Goal: Task Accomplishment & Management: Manage account settings

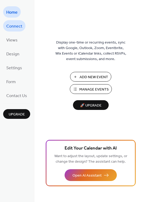
click at [12, 24] on span "Connect" at bounding box center [14, 26] width 16 height 8
click at [15, 82] on span "Form" at bounding box center [10, 82] width 9 height 8
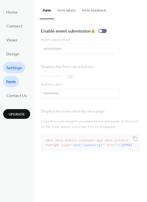
click at [21, 66] on span "Settings" at bounding box center [14, 68] width 16 height 8
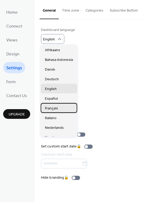
click at [49, 108] on span "Français" at bounding box center [51, 108] width 13 height 5
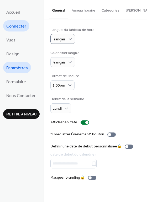
click at [24, 26] on span "Connecter" at bounding box center [16, 26] width 20 height 8
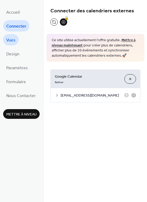
click at [11, 40] on span "Vues" at bounding box center [10, 40] width 9 height 8
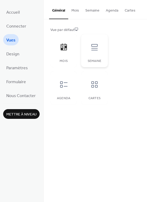
click at [96, 59] on div "Semaine" at bounding box center [94, 61] width 16 height 4
click at [62, 60] on div "Mois" at bounding box center [64, 61] width 16 height 4
click at [93, 84] on icon at bounding box center [94, 84] width 8 height 8
click at [64, 47] on icon at bounding box center [63, 47] width 8 height 8
click at [92, 58] on div "Semaine" at bounding box center [94, 50] width 26 height 33
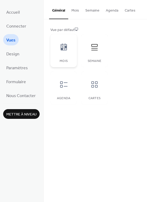
click at [63, 48] on icon at bounding box center [63, 46] width 6 height 7
click at [15, 56] on span "Design" at bounding box center [12, 54] width 13 height 8
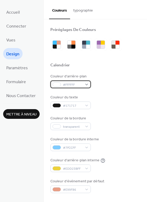
click at [69, 85] on span "#FFFFFF" at bounding box center [72, 84] width 19 height 5
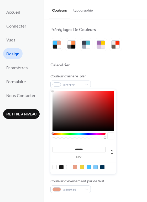
click at [55, 95] on div at bounding box center [82, 110] width 61 height 39
type input "*******"
click at [54, 94] on div at bounding box center [82, 110] width 61 height 39
click at [14, 54] on span "Design" at bounding box center [12, 54] width 13 height 8
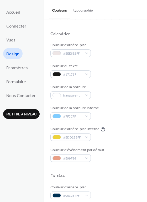
scroll to position [33, 0]
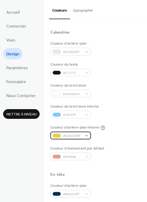
click at [86, 136] on div "#EDD23BFF" at bounding box center [70, 135] width 40 height 8
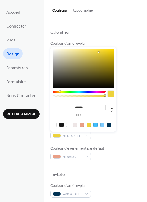
click at [67, 125] on div at bounding box center [68, 125] width 4 height 4
type input "*******"
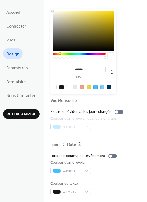
scroll to position [224, 0]
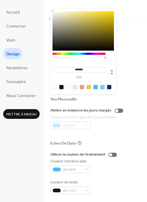
click at [25, 139] on div "Accueil Connecter Vues Design Paramètres Formulaire Nous Contacter Mettre à niv…" at bounding box center [22, 101] width 44 height 202
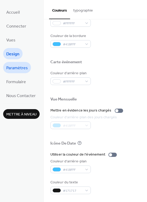
click at [17, 66] on span "Paramètres" at bounding box center [16, 68] width 21 height 8
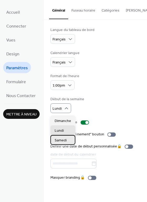
click at [62, 140] on span "Samedi" at bounding box center [60, 139] width 12 height 5
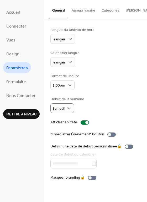
click at [29, 131] on div "Accueil Connecter Vues Design Paramètres Formulaire Nous Contacter Mettre à niv…" at bounding box center [22, 101] width 44 height 202
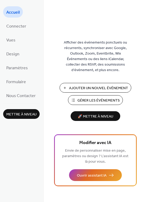
click at [91, 86] on span "Ajouter Un Nouvel Événement" at bounding box center [98, 87] width 59 height 5
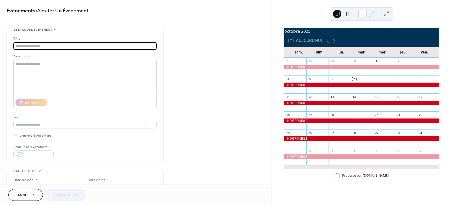
click at [333, 43] on icon at bounding box center [334, 40] width 6 height 6
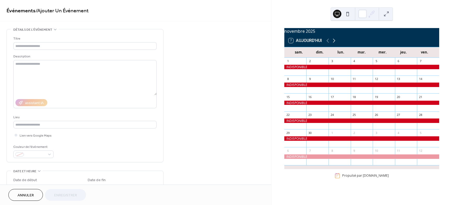
click at [333, 43] on icon at bounding box center [334, 40] width 6 height 6
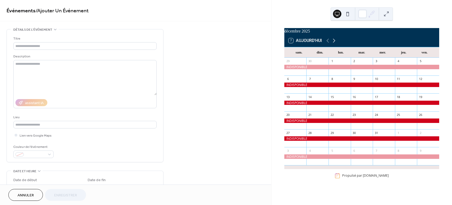
click at [333, 43] on icon at bounding box center [334, 40] width 6 height 6
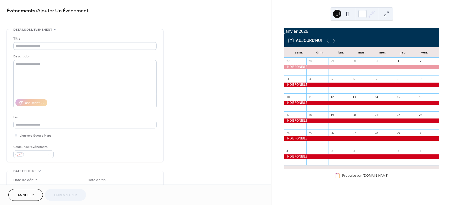
click at [333, 43] on icon at bounding box center [334, 40] width 6 height 6
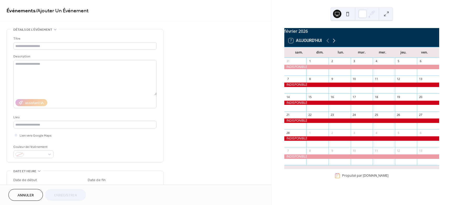
click at [333, 43] on icon at bounding box center [334, 40] width 6 height 6
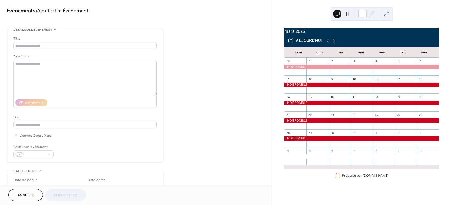
click at [333, 43] on icon at bounding box center [334, 40] width 6 height 6
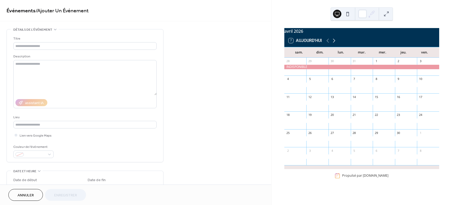
click at [334, 43] on icon at bounding box center [334, 40] width 6 height 6
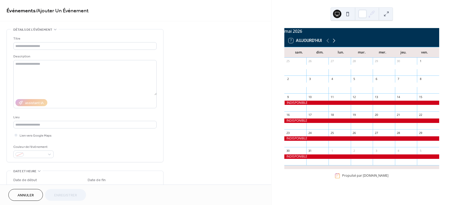
click at [334, 43] on icon at bounding box center [334, 40] width 6 height 6
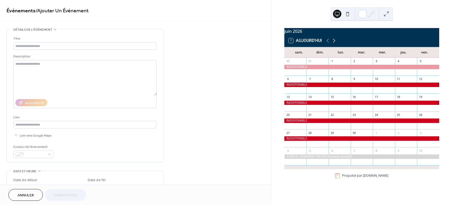
click at [334, 43] on icon at bounding box center [334, 40] width 6 height 6
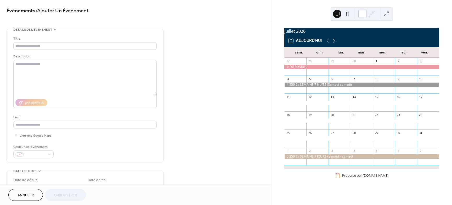
click at [334, 43] on icon at bounding box center [334, 40] width 6 height 6
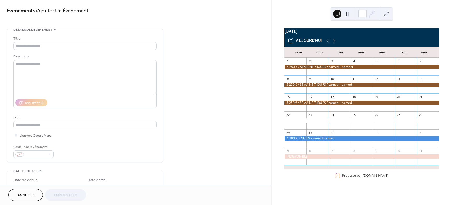
click at [334, 43] on icon at bounding box center [334, 40] width 6 height 6
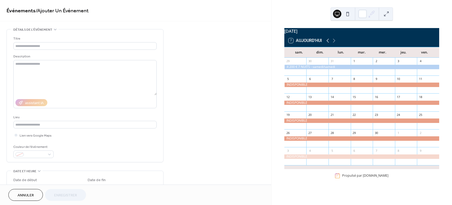
click at [327, 44] on icon at bounding box center [328, 40] width 6 height 6
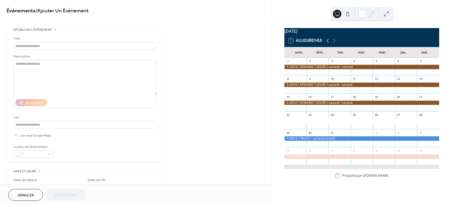
click at [328, 43] on icon at bounding box center [328, 41] width 2 height 4
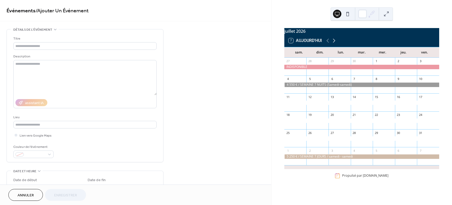
click at [335, 44] on icon at bounding box center [334, 40] width 6 height 6
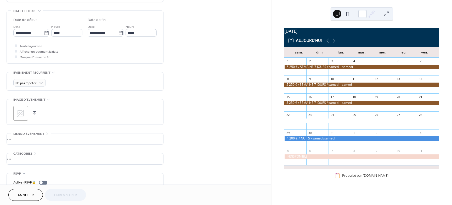
scroll to position [164, 0]
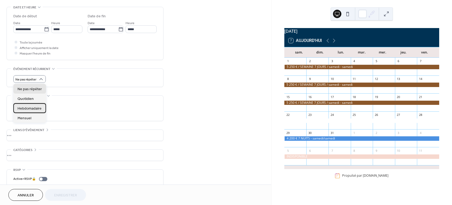
click at [34, 107] on span "Hebdomadaire" at bounding box center [30, 108] width 24 height 5
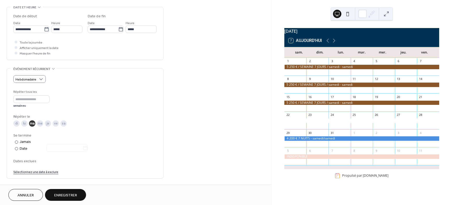
click at [64, 124] on div "sa" at bounding box center [63, 123] width 6 height 6
click at [31, 122] on div "ma" at bounding box center [32, 123] width 6 height 6
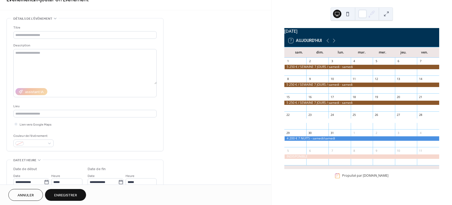
scroll to position [0, 0]
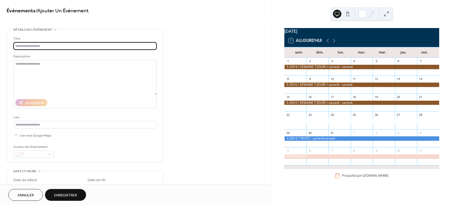
click at [49, 46] on input "text" at bounding box center [84, 46] width 143 height 8
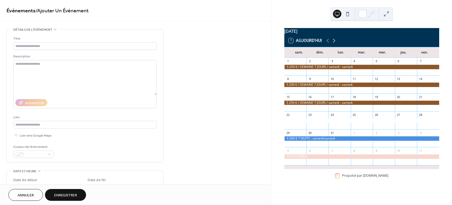
click at [334, 43] on icon at bounding box center [334, 40] width 6 height 6
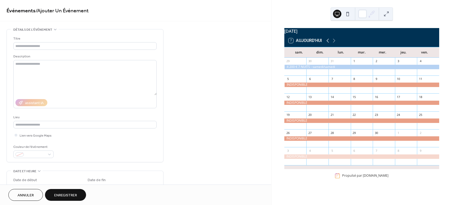
click at [328, 43] on icon at bounding box center [328, 40] width 6 height 6
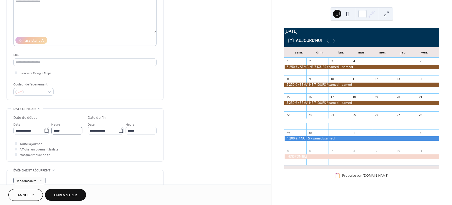
scroll to position [65, 0]
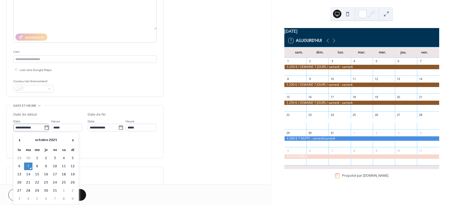
click at [45, 128] on icon at bounding box center [46, 127] width 5 height 5
click at [44, 128] on input "**********" at bounding box center [28, 128] width 31 height 8
click at [70, 138] on span "›" at bounding box center [73, 140] width 8 height 10
click at [71, 138] on span "›" at bounding box center [73, 140] width 8 height 10
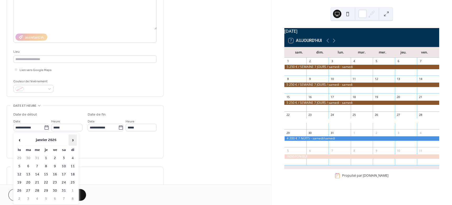
click at [71, 138] on span "›" at bounding box center [73, 140] width 8 height 10
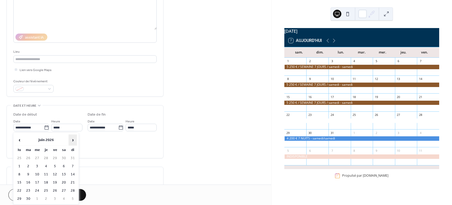
click at [71, 138] on span "›" at bounding box center [73, 140] width 8 height 10
click at [64, 181] on td "22" at bounding box center [64, 183] width 8 height 8
type input "**********"
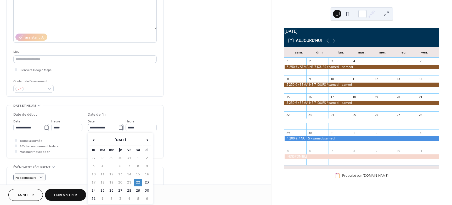
click at [120, 126] on icon at bounding box center [121, 127] width 4 height 4
click at [118, 126] on input "**********" at bounding box center [103, 128] width 31 height 8
click at [128, 188] on td "28" at bounding box center [129, 191] width 8 height 8
type input "**********"
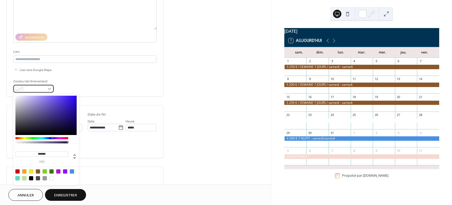
click at [49, 89] on div at bounding box center [33, 89] width 40 height 8
click at [309, 68] on div at bounding box center [362, 67] width 155 height 4
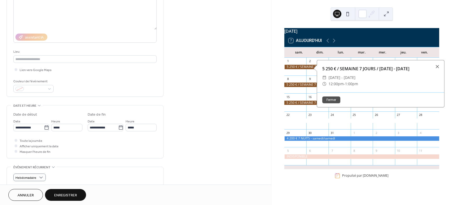
click at [302, 118] on div "22" at bounding box center [296, 114] width 22 height 7
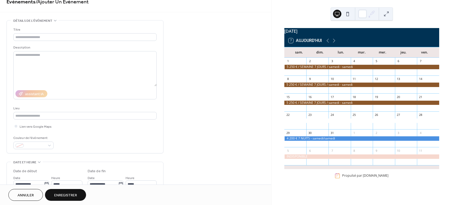
scroll to position [0, 0]
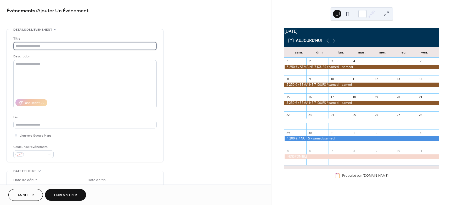
click at [36, 44] on input "text" at bounding box center [84, 46] width 143 height 8
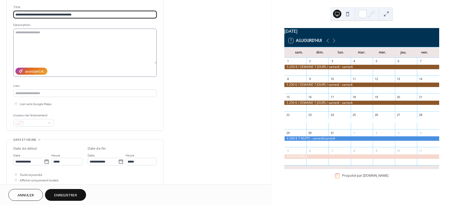
scroll to position [33, 0]
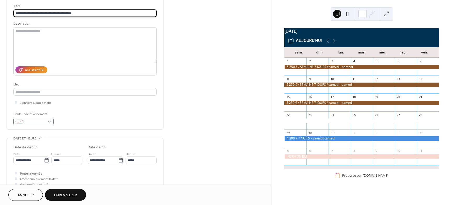
type input "**********"
click at [50, 121] on div at bounding box center [33, 122] width 40 height 8
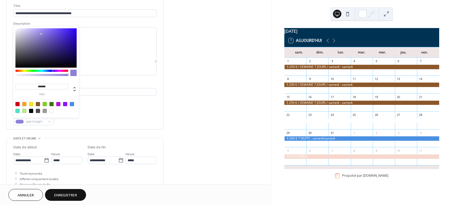
click at [41, 34] on div at bounding box center [45, 47] width 61 height 39
type input "*******"
click at [68, 51] on div at bounding box center [45, 47] width 61 height 39
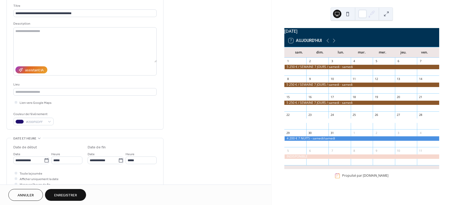
click at [67, 194] on span "Enregistrer" at bounding box center [65, 194] width 23 height 5
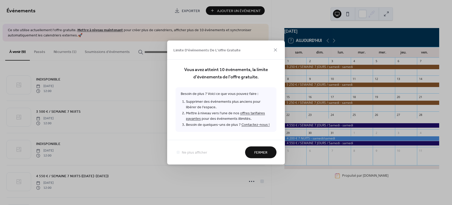
click at [262, 151] on span "Fermer" at bounding box center [261, 152] width 13 height 5
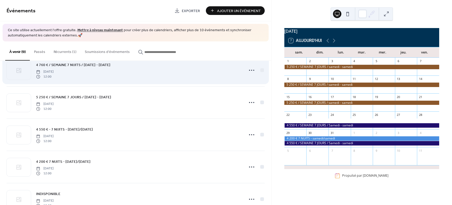
scroll to position [161, 0]
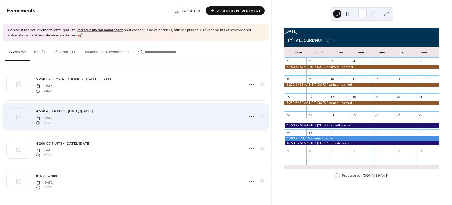
click at [116, 120] on div "4 550 € - 7 NUITS - samedi/samedi samedi, août 22, 2026 12:00" at bounding box center [138, 116] width 205 height 17
click at [251, 117] on circle at bounding box center [251, 116] width 1 height 1
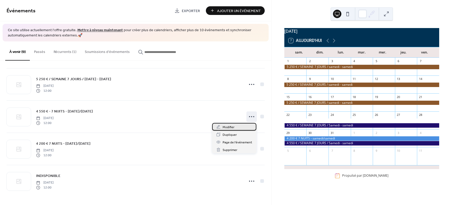
click at [223, 126] on span "Modifier" at bounding box center [229, 126] width 12 height 5
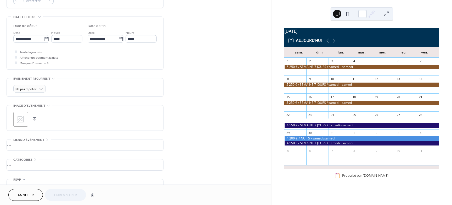
scroll to position [164, 0]
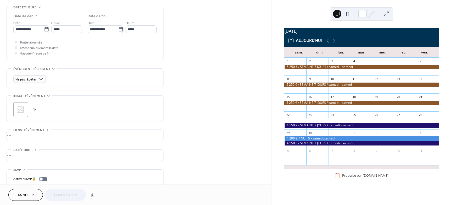
click at [214, 151] on div "**********" at bounding box center [136, 33] width 272 height 337
click at [327, 145] on div at bounding box center [362, 143] width 155 height 4
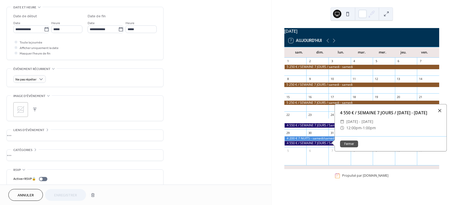
click at [441, 114] on div at bounding box center [440, 110] width 7 height 7
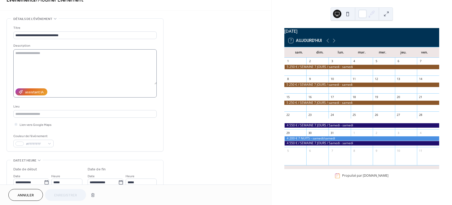
scroll to position [0, 0]
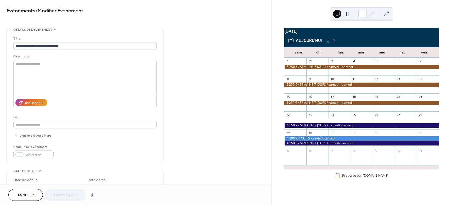
click at [365, 145] on div at bounding box center [362, 143] width 155 height 4
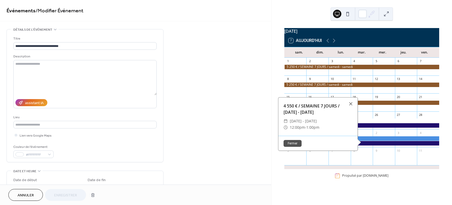
click at [330, 115] on div "4 550 € / SEMAINE 7 JOURS / Samedi - samedi" at bounding box center [318, 109] width 79 height 13
click at [295, 146] on button "Fermer" at bounding box center [293, 143] width 18 height 7
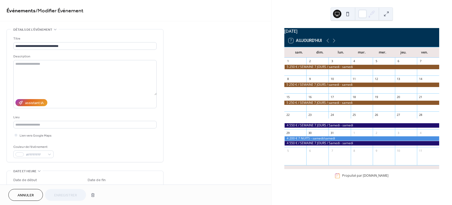
click at [388, 14] on button at bounding box center [387, 14] width 8 height 8
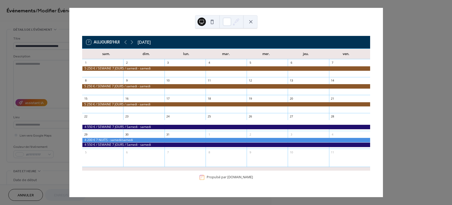
click at [251, 21] on button at bounding box center [251, 22] width 8 height 8
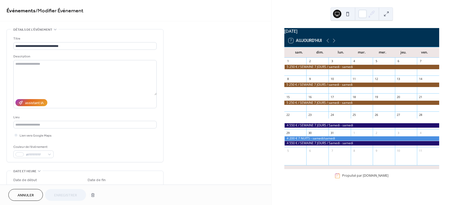
click at [62, 12] on span "/ Modifier Événement" at bounding box center [60, 11] width 48 height 10
click at [23, 9] on link "Événements" at bounding box center [21, 11] width 29 height 10
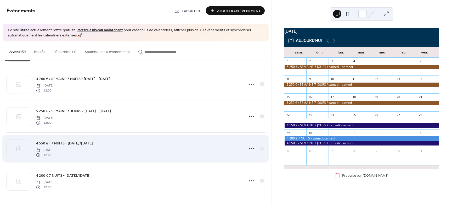
scroll to position [131, 0]
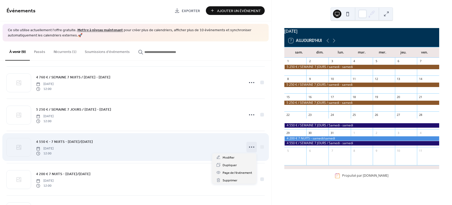
click at [251, 145] on icon at bounding box center [252, 147] width 8 height 8
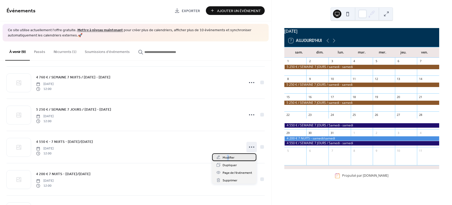
click at [228, 157] on span "Modifier" at bounding box center [229, 157] width 12 height 5
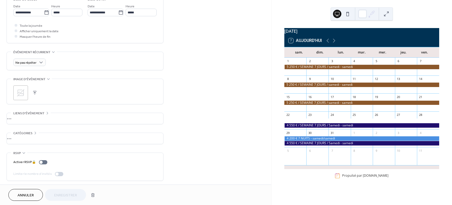
scroll to position [182, 0]
click at [210, 124] on div "**********" at bounding box center [136, 15] width 272 height 337
click at [27, 191] on button "Annuler" at bounding box center [25, 195] width 35 height 12
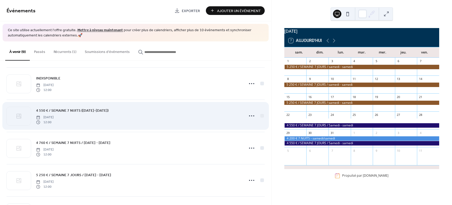
scroll to position [161, 0]
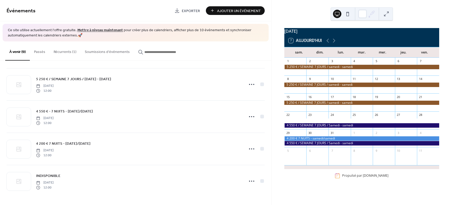
click at [310, 145] on div at bounding box center [362, 143] width 155 height 4
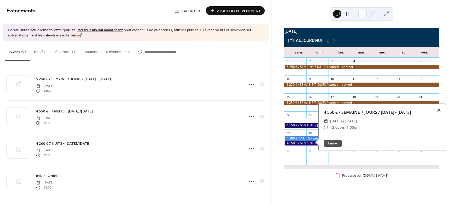
click at [302, 140] on div at bounding box center [362, 138] width 155 height 4
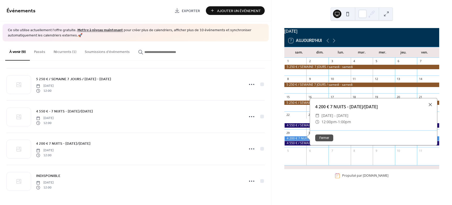
click at [302, 145] on div at bounding box center [362, 143] width 155 height 4
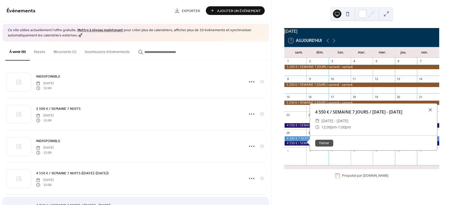
scroll to position [0, 0]
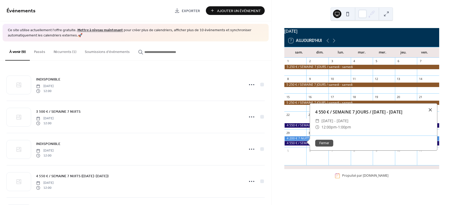
click at [430, 112] on div at bounding box center [430, 109] width 7 height 7
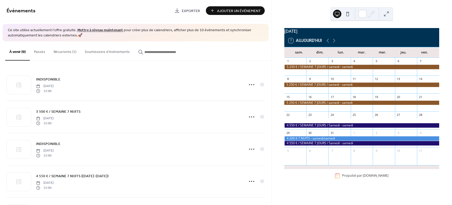
click at [312, 145] on div at bounding box center [362, 143] width 155 height 4
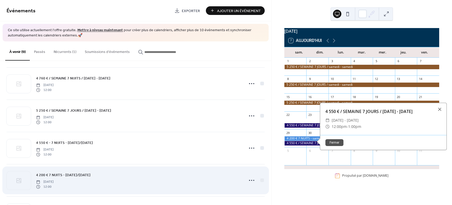
scroll to position [129, 0]
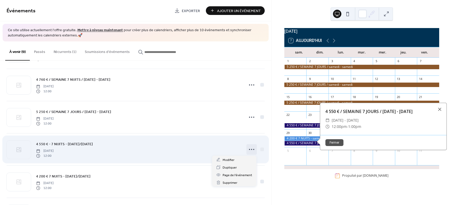
click at [249, 149] on icon at bounding box center [252, 149] width 8 height 8
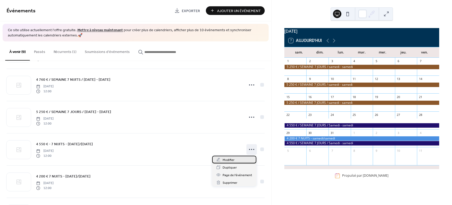
click at [222, 157] on div "Modifier" at bounding box center [234, 160] width 44 height 8
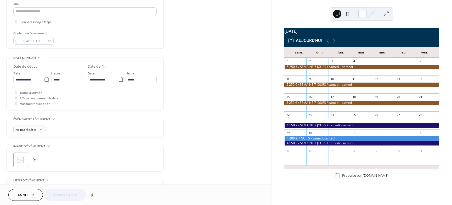
scroll to position [164, 0]
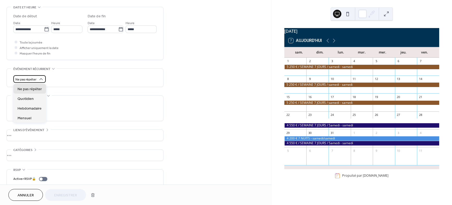
click at [29, 79] on span "Ne pas répéter" at bounding box center [25, 79] width 21 height 6
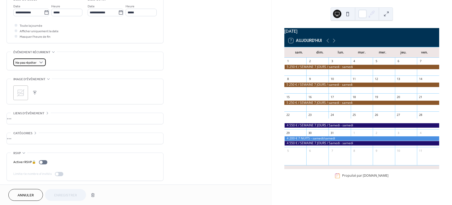
scroll to position [182, 0]
click at [31, 195] on span "Annuler" at bounding box center [26, 194] width 16 height 5
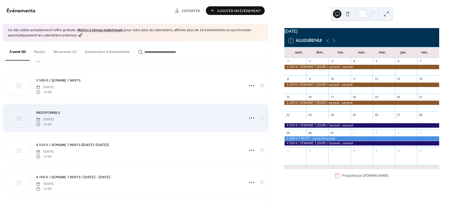
scroll to position [33, 0]
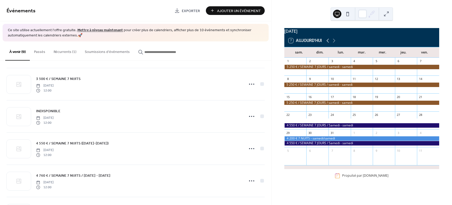
click at [330, 44] on icon at bounding box center [328, 40] width 6 height 6
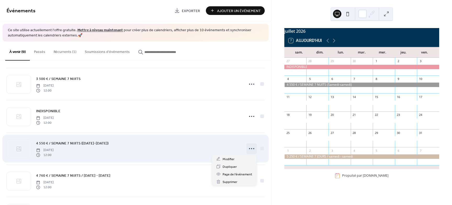
click at [251, 147] on icon at bounding box center [252, 148] width 8 height 8
click at [95, 142] on span "4 550 € / SEMAINE 7 NUITS ([DATE]-[DATE])" at bounding box center [72, 143] width 73 height 5
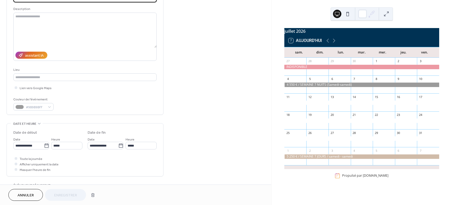
scroll to position [98, 0]
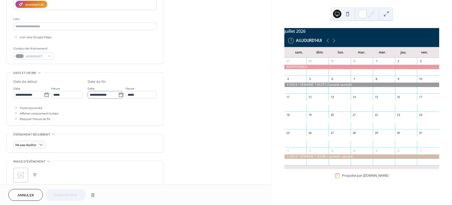
click at [119, 94] on icon at bounding box center [121, 94] width 4 height 4
click at [118, 94] on input "**********" at bounding box center [103, 95] width 31 height 8
click at [129, 156] on td "31" at bounding box center [129, 158] width 8 height 8
type input "**********"
click at [65, 195] on span "Enregistrer" at bounding box center [65, 194] width 23 height 5
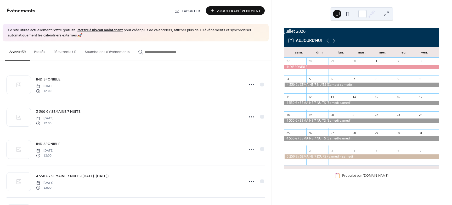
click at [334, 43] on icon at bounding box center [334, 40] width 6 height 6
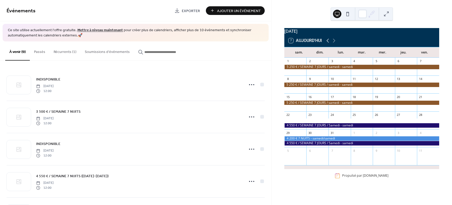
click at [329, 43] on icon at bounding box center [328, 40] width 6 height 6
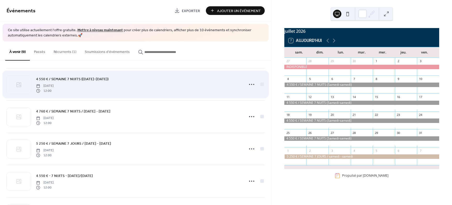
scroll to position [98, 0]
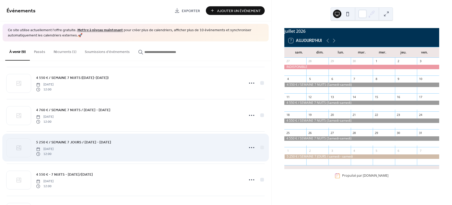
click at [77, 143] on span "5 250 € / SEMAINE 7 JOURS / [DATE] - [DATE]" at bounding box center [73, 142] width 75 height 5
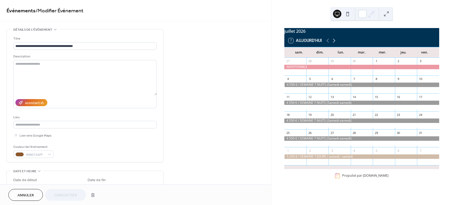
click at [335, 44] on icon at bounding box center [334, 40] width 6 height 6
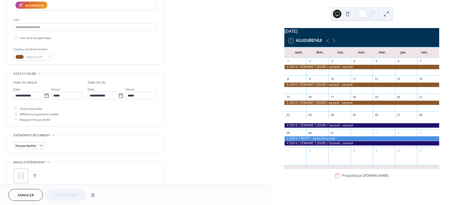
scroll to position [182, 0]
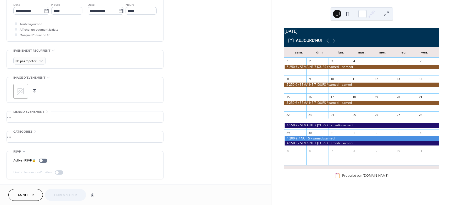
click at [24, 194] on span "Annuler" at bounding box center [26, 194] width 16 height 5
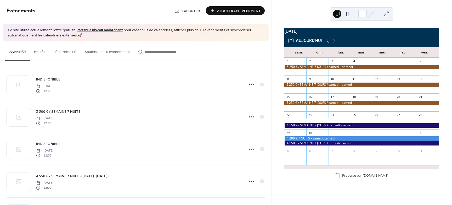
click at [328, 43] on icon at bounding box center [328, 40] width 6 height 6
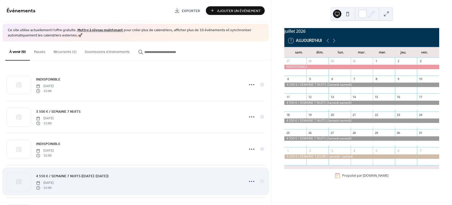
click at [114, 179] on div "4 550 € / SEMAINE 7 NUITS (Samedi-samedi) samedi, juillet 4, 2026 12:00" at bounding box center [138, 181] width 205 height 17
click at [100, 176] on span "4 550 € / SEMAINE 7 NUITS ([DATE]-[DATE])" at bounding box center [72, 175] width 73 height 5
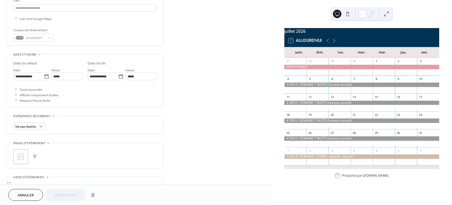
scroll to position [131, 0]
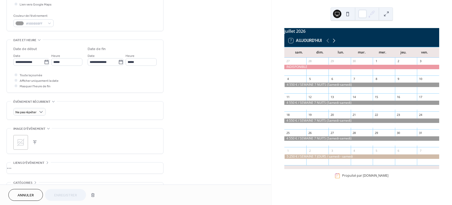
click at [334, 43] on icon at bounding box center [334, 40] width 6 height 6
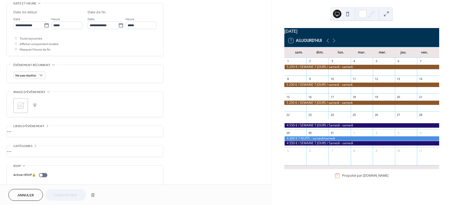
scroll to position [182, 0]
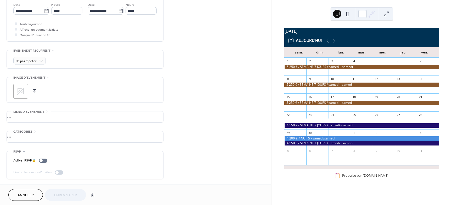
click at [30, 194] on span "Annuler" at bounding box center [26, 194] width 16 height 5
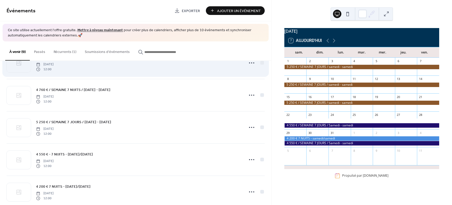
scroll to position [131, 0]
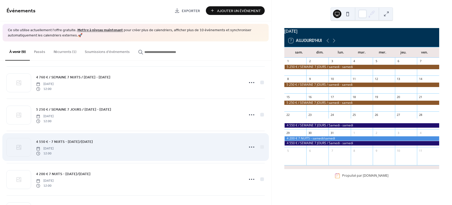
click at [91, 142] on div "4 550 € - 7 NUITS - samedi/samedi samedi, août 22, 2026 12:00" at bounding box center [138, 147] width 205 height 17
click at [84, 141] on span "4 550 € - 7 NUITS - samedi/samedi" at bounding box center [64, 141] width 57 height 5
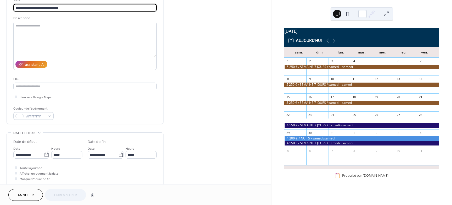
scroll to position [65, 0]
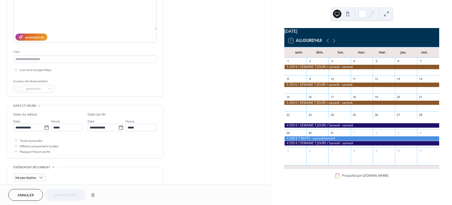
click at [26, 196] on span "Annuler" at bounding box center [26, 194] width 16 height 5
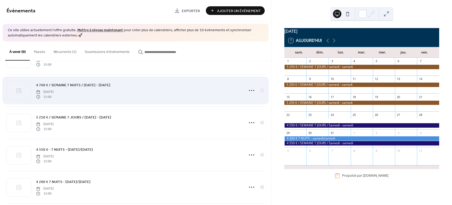
scroll to position [131, 0]
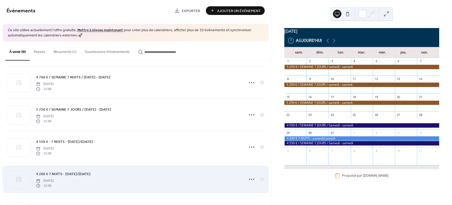
click at [56, 176] on span "4 200 € 7 NUITS - samedi/samedi" at bounding box center [63, 173] width 54 height 5
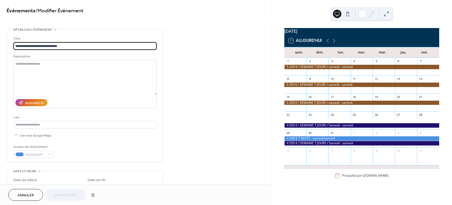
click at [33, 191] on button "Annuler" at bounding box center [25, 195] width 35 height 12
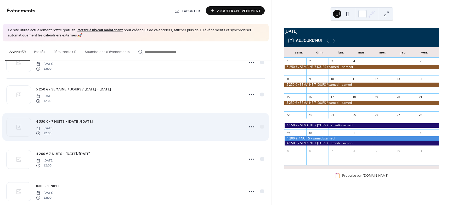
scroll to position [161, 0]
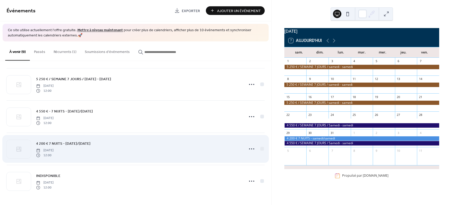
click at [56, 144] on span "4 200 € 7 NUITS - samedi/samedi" at bounding box center [63, 143] width 54 height 5
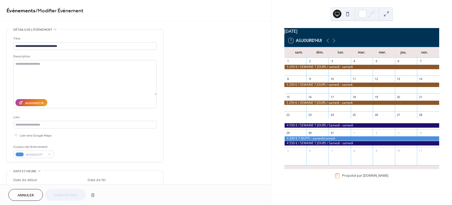
click at [296, 145] on div at bounding box center [362, 143] width 155 height 4
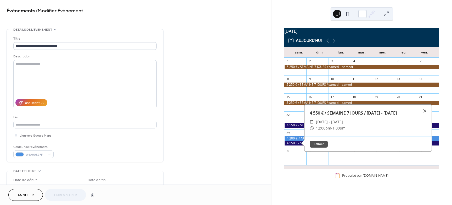
click at [207, 137] on div "**********" at bounding box center [136, 197] width 272 height 337
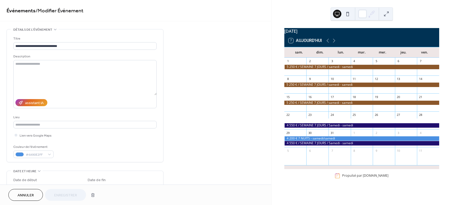
click at [299, 140] on div at bounding box center [362, 138] width 155 height 4
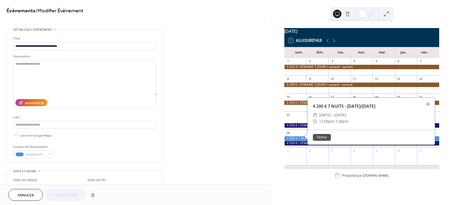
click at [298, 144] on div at bounding box center [362, 143] width 155 height 4
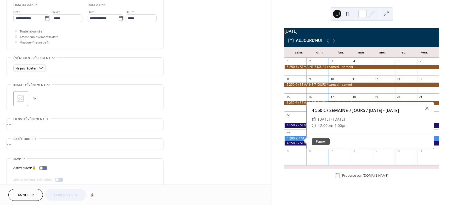
scroll to position [182, 0]
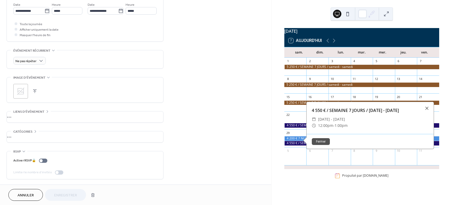
click at [30, 196] on span "Annuler" at bounding box center [26, 194] width 16 height 5
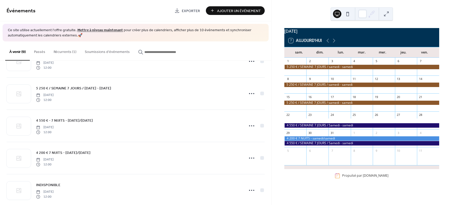
scroll to position [161, 0]
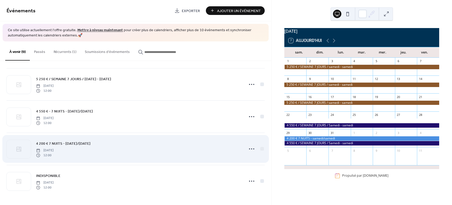
click at [78, 142] on span "4 200 € 7 NUITS - samedi/samedi" at bounding box center [63, 143] width 54 height 5
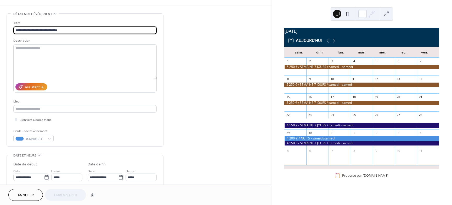
scroll to position [131, 0]
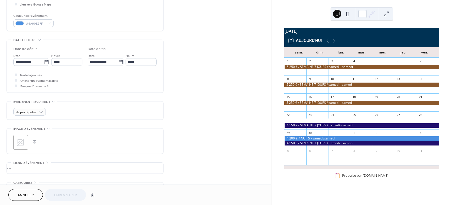
click at [32, 194] on span "Annuler" at bounding box center [26, 194] width 16 height 5
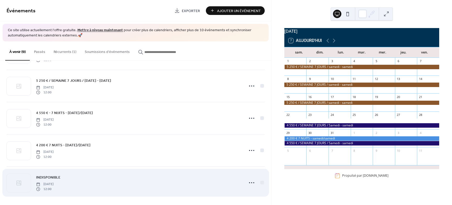
scroll to position [161, 0]
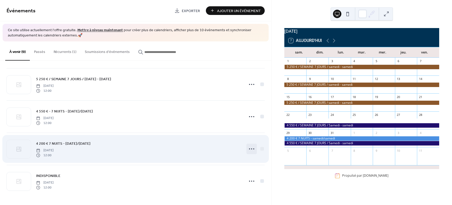
click at [251, 148] on circle at bounding box center [251, 148] width 1 height 1
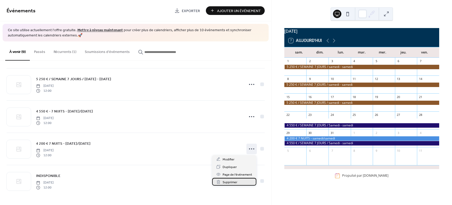
click at [227, 184] on span "Supprimer" at bounding box center [230, 181] width 15 height 5
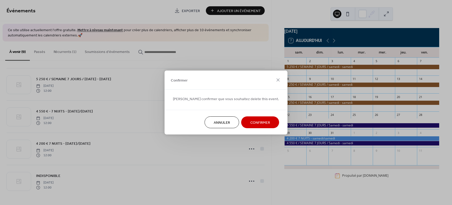
click at [255, 124] on span "Confirmer" at bounding box center [261, 122] width 20 height 5
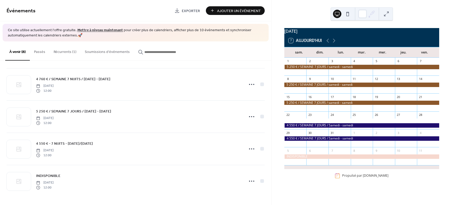
scroll to position [129, 0]
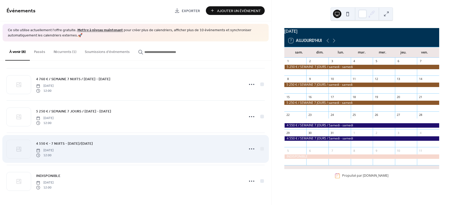
click at [77, 143] on span "4 550 € - 7 NUITS - samedi/samedi" at bounding box center [64, 143] width 57 height 5
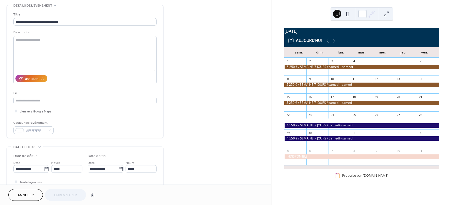
scroll to position [18, 0]
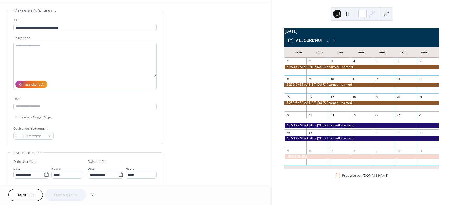
click at [197, 133] on div "**********" at bounding box center [136, 179] width 272 height 337
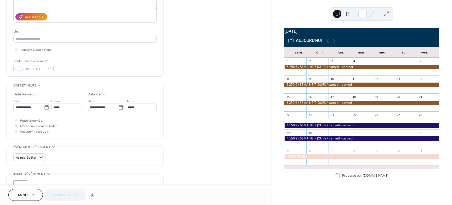
scroll to position [117, 0]
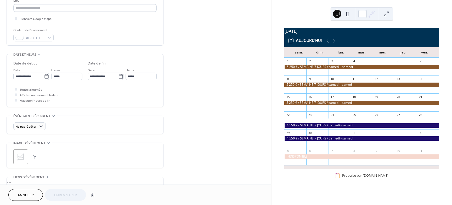
click at [30, 194] on span "Annuler" at bounding box center [26, 194] width 16 height 5
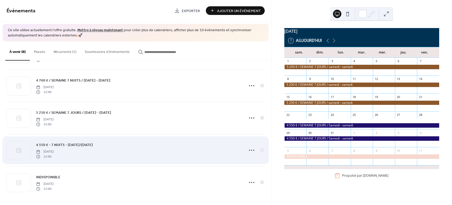
scroll to position [129, 0]
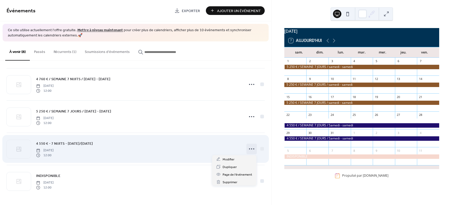
click at [250, 149] on icon at bounding box center [252, 149] width 8 height 8
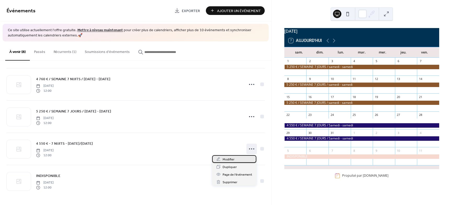
click at [228, 161] on span "Modifier" at bounding box center [229, 159] width 12 height 5
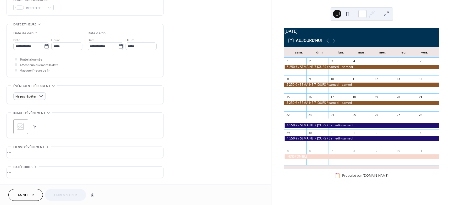
scroll to position [164, 0]
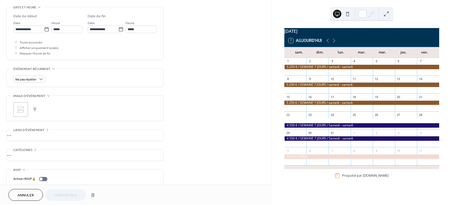
click at [212, 121] on div "**********" at bounding box center [136, 33] width 272 height 337
click at [92, 195] on button "button" at bounding box center [92, 195] width 9 height 10
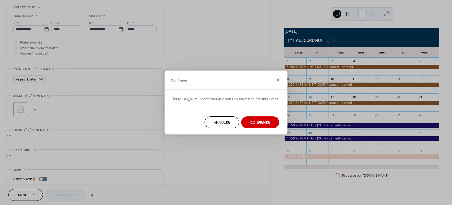
click at [251, 121] on span "Confirmer" at bounding box center [261, 122] width 20 height 5
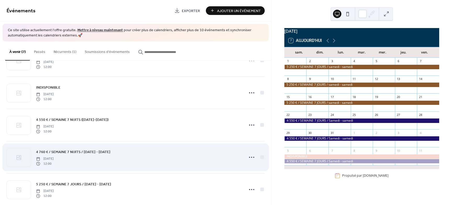
scroll to position [65, 0]
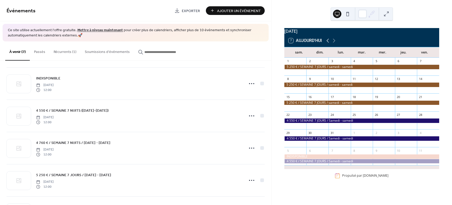
click at [328, 44] on icon at bounding box center [328, 40] width 6 height 6
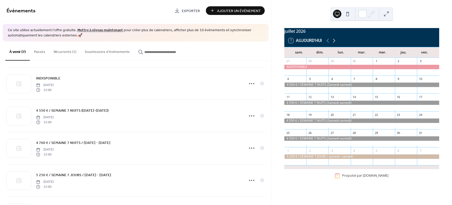
click at [335, 44] on icon at bounding box center [334, 40] width 6 height 6
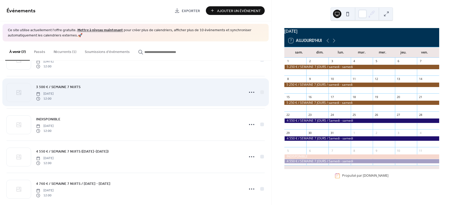
scroll to position [0, 0]
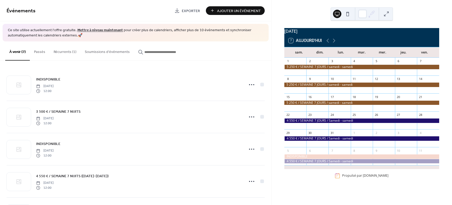
click at [17, 50] on button "À venir (7)" at bounding box center [17, 50] width 25 height 19
click at [299, 163] on div at bounding box center [362, 161] width 155 height 4
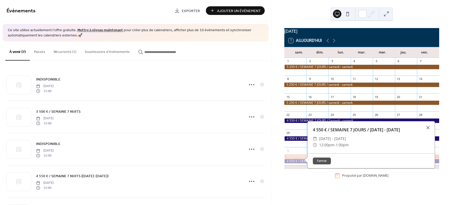
click at [320, 163] on button "Fermer" at bounding box center [322, 160] width 18 height 7
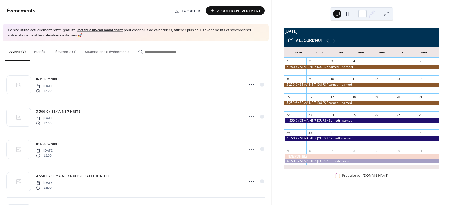
click at [138, 51] on icon "button" at bounding box center [140, 51] width 5 height 5
click at [145, 51] on input "button" at bounding box center [160, 51] width 31 height 5
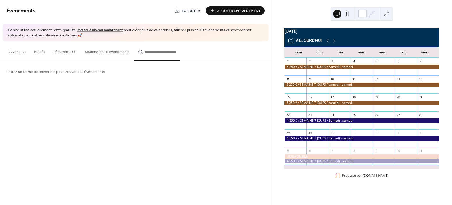
click at [148, 53] on input "button" at bounding box center [160, 51] width 31 height 5
click at [64, 53] on button "Récurrents (1)" at bounding box center [64, 50] width 31 height 19
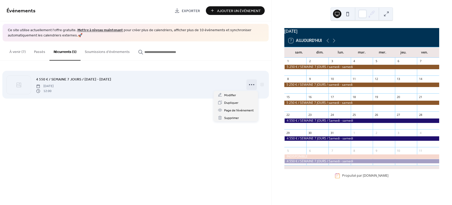
click at [251, 85] on icon at bounding box center [252, 84] width 8 height 8
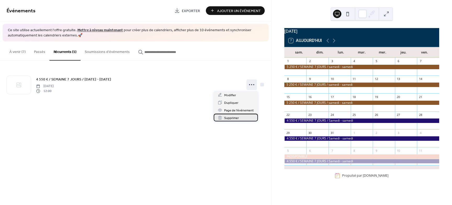
click at [233, 117] on span "Supprimer" at bounding box center [231, 117] width 15 height 5
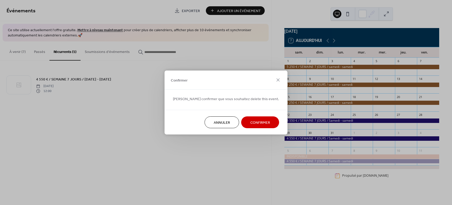
click at [251, 121] on span "Confirmer" at bounding box center [261, 122] width 20 height 5
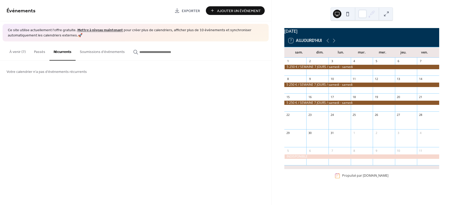
click at [246, 12] on span "Ajouter Un Événement" at bounding box center [239, 10] width 44 height 5
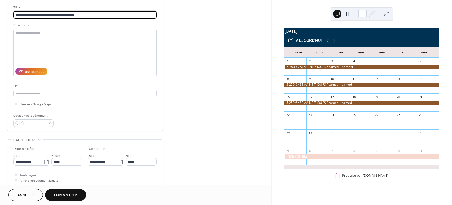
scroll to position [33, 0]
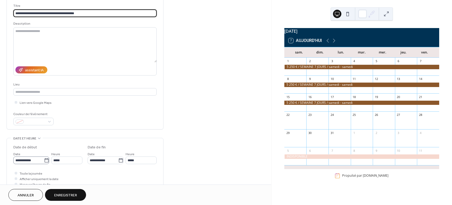
type input "**********"
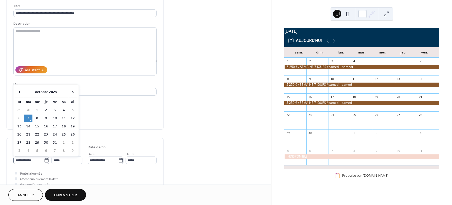
click at [45, 160] on icon at bounding box center [46, 160] width 5 height 5
click at [44, 160] on input "**********" at bounding box center [28, 160] width 31 height 8
click at [73, 92] on span "›" at bounding box center [73, 92] width 8 height 10
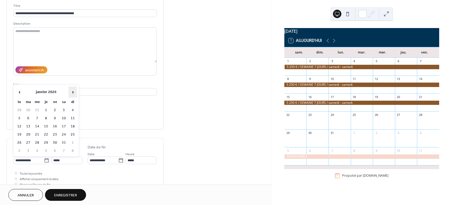
click at [73, 92] on span "›" at bounding box center [73, 92] width 8 height 10
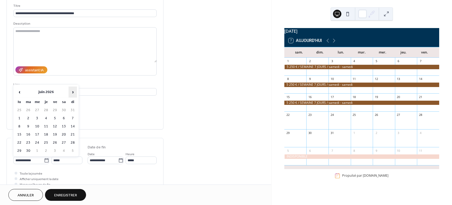
click at [73, 92] on span "›" at bounding box center [73, 92] width 8 height 10
click at [18, 91] on span "‹" at bounding box center [19, 92] width 8 height 10
click at [64, 135] on td "22" at bounding box center [64, 135] width 8 height 8
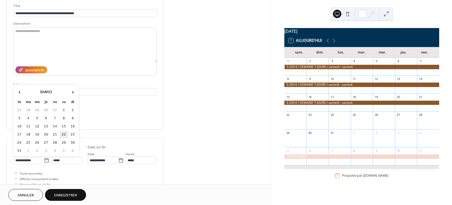
type input "**********"
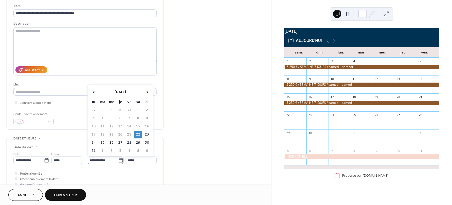
click at [119, 160] on icon at bounding box center [120, 160] width 5 height 5
click at [118, 160] on input "**********" at bounding box center [103, 160] width 31 height 8
click at [130, 141] on td "28" at bounding box center [129, 143] width 8 height 8
type input "**********"
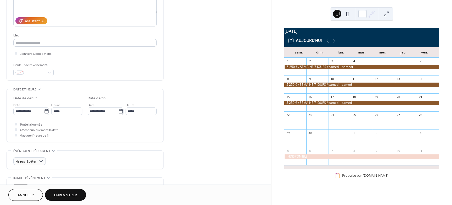
scroll to position [98, 0]
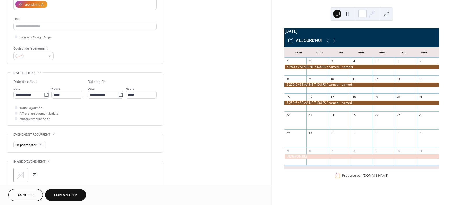
click at [68, 193] on span "Enregistrer" at bounding box center [65, 194] width 23 height 5
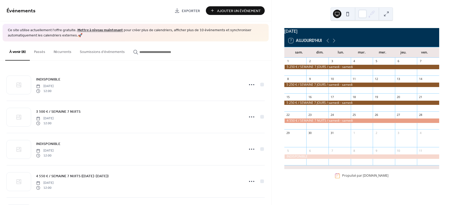
click at [237, 11] on span "Ajouter Un Événement" at bounding box center [239, 10] width 44 height 5
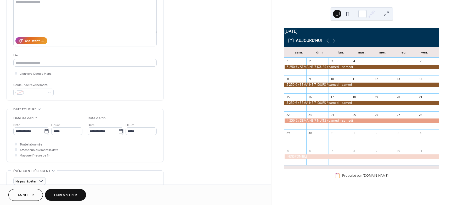
scroll to position [65, 0]
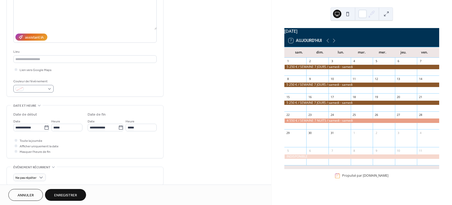
type input "**********"
click at [51, 87] on div at bounding box center [33, 89] width 40 height 8
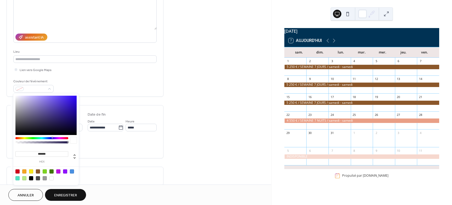
click at [73, 172] on div at bounding box center [72, 171] width 4 height 4
type input "*******"
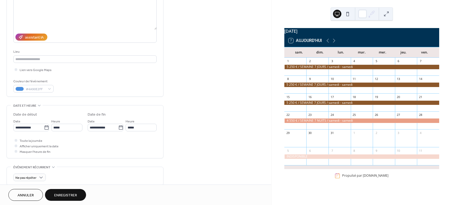
click at [67, 194] on span "Enregistrer" at bounding box center [65, 194] width 23 height 5
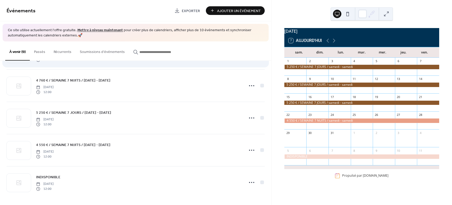
scroll to position [161, 0]
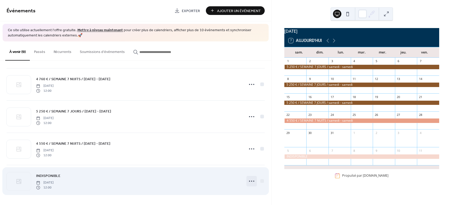
click at [250, 179] on icon at bounding box center [252, 181] width 8 height 8
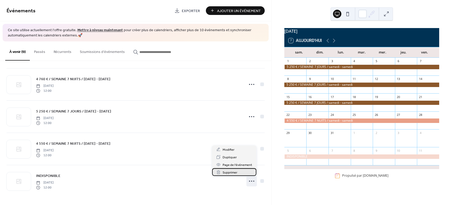
click at [230, 172] on span "Supprimer" at bounding box center [230, 172] width 15 height 5
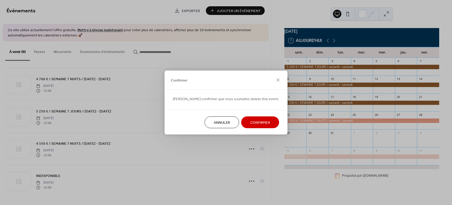
click at [251, 120] on span "Confirmer" at bounding box center [261, 122] width 20 height 5
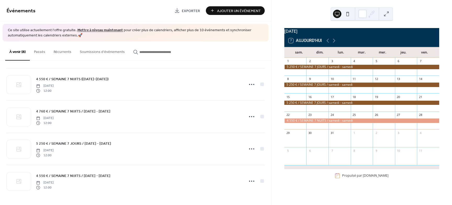
click at [244, 11] on span "Ajouter Un Événement" at bounding box center [239, 10] width 44 height 5
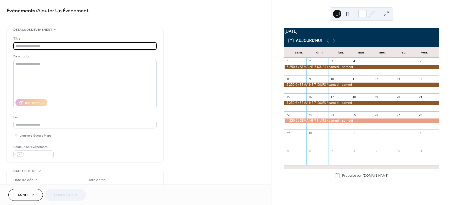
type input "*"
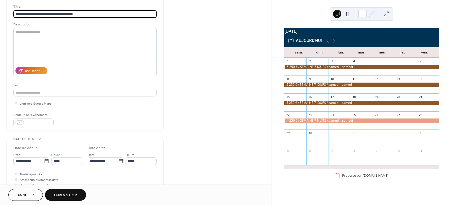
scroll to position [33, 0]
type input "**********"
click at [46, 160] on icon at bounding box center [46, 160] width 5 height 5
click at [44, 160] on input "**********" at bounding box center [28, 160] width 31 height 8
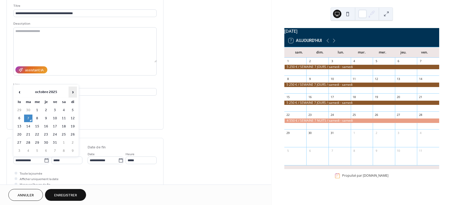
click at [73, 92] on span "›" at bounding box center [73, 92] width 8 height 10
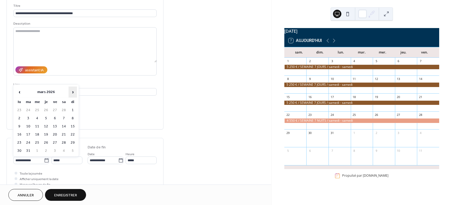
click at [73, 92] on span "›" at bounding box center [73, 92] width 8 height 10
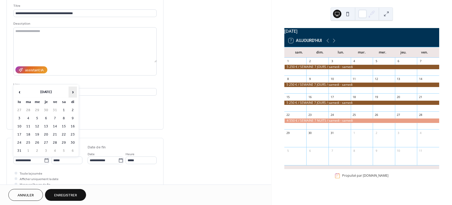
click at [73, 92] on span "›" at bounding box center [73, 92] width 8 height 10
click at [21, 91] on span "‹" at bounding box center [19, 92] width 8 height 10
click at [63, 142] on td "29" at bounding box center [64, 143] width 8 height 8
type input "**********"
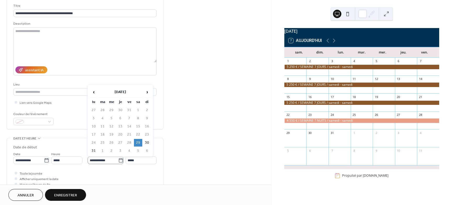
click at [119, 160] on icon at bounding box center [120, 160] width 5 height 5
click at [118, 160] on input "**********" at bounding box center [103, 160] width 31 height 8
click at [129, 152] on td "4" at bounding box center [129, 151] width 8 height 8
type input "**********"
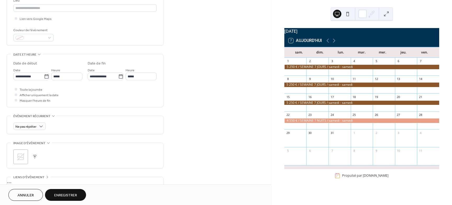
scroll to position [98, 0]
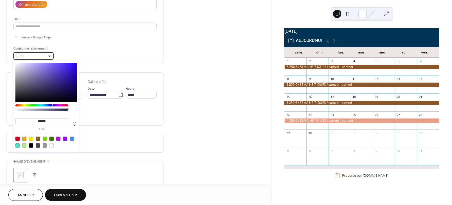
click at [49, 55] on div at bounding box center [33, 56] width 40 height 8
type input "*******"
click at [63, 89] on div at bounding box center [45, 82] width 61 height 39
click at [67, 194] on span "Enregistrer" at bounding box center [65, 194] width 23 height 5
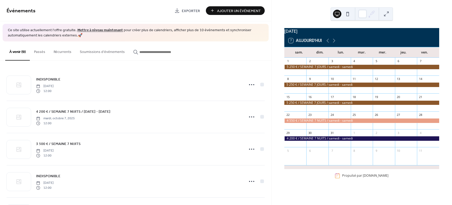
click at [323, 190] on div "août 2026 7 Aujourd'hui sam. dim. lun. mar. mer. jeu. ven. 1 2 3 4 5 6 7 8 9 10…" at bounding box center [362, 102] width 181 height 205
click at [337, 14] on button at bounding box center [337, 14] width 8 height 8
click at [348, 15] on button at bounding box center [348, 14] width 8 height 8
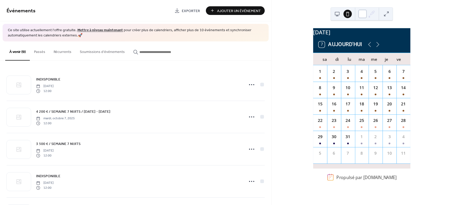
click at [363, 13] on div at bounding box center [363, 14] width 8 height 8
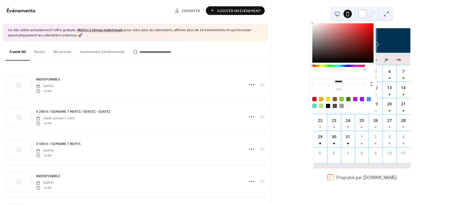
click at [364, 13] on div at bounding box center [363, 14] width 8 height 8
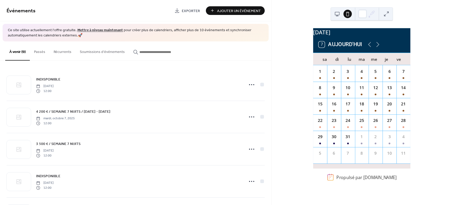
click at [389, 15] on button at bounding box center [387, 14] width 8 height 8
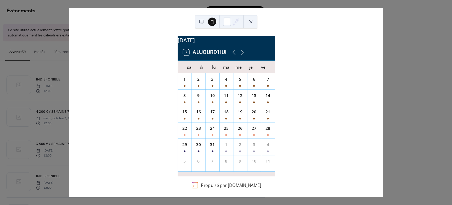
click at [204, 23] on button at bounding box center [202, 22] width 8 height 8
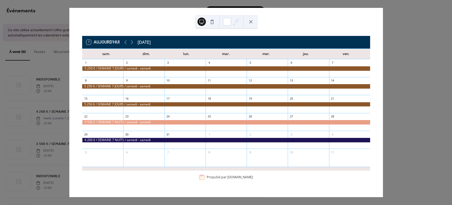
click at [383, 64] on div "7 Aujourd'hui août 2026 sam. dim. lun. mar. mer. jeu. ven. 1 2 3 4 5 6 7 8 9 10…" at bounding box center [226, 102] width 314 height 189
click at [250, 22] on button at bounding box center [251, 22] width 8 height 8
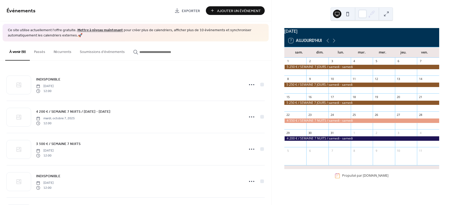
click at [189, 10] on span "Exporter" at bounding box center [191, 10] width 18 height 5
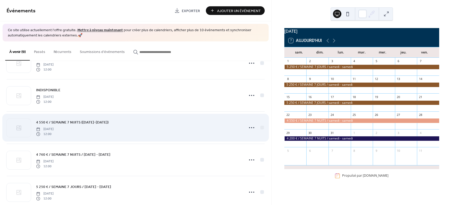
scroll to position [161, 0]
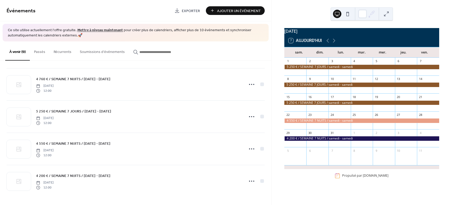
click at [397, 198] on div "août 2026 7 Aujourd'hui sam. dim. lun. mar. mer. jeu. ven. 1 2 3 4 5 6 7 8 9 10…" at bounding box center [362, 102] width 181 height 205
click at [87, 198] on div "INDISPONIBLE lundi, septembre 22, 2025 12:00 4 200 € / SEMAINE 7 NUITS / samedi…" at bounding box center [136, 133] width 272 height 144
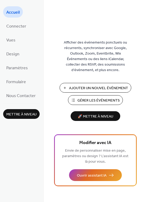
click at [91, 99] on span "Gérer les Événements" at bounding box center [98, 100] width 42 height 5
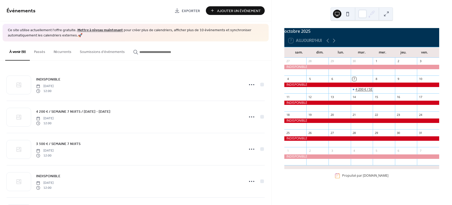
click at [361, 91] on div "4 200 € / SEMAINE 7 NUITS / [DATE] - [DATE]" at bounding box center [388, 89] width 65 height 4
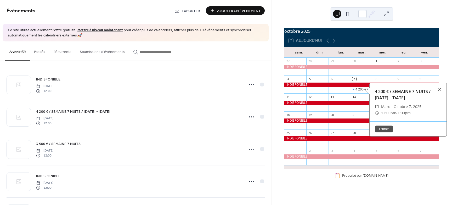
click at [361, 91] on div "4 200 € / SEMAINE 7 NUITS / [DATE] - [DATE]" at bounding box center [388, 89] width 65 height 4
click at [384, 128] on button "Fermer" at bounding box center [384, 128] width 18 height 7
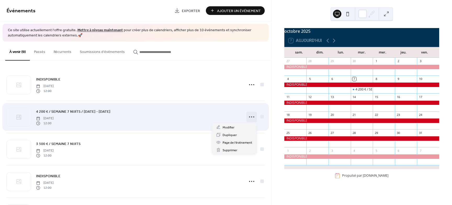
click at [251, 117] on circle at bounding box center [251, 116] width 1 height 1
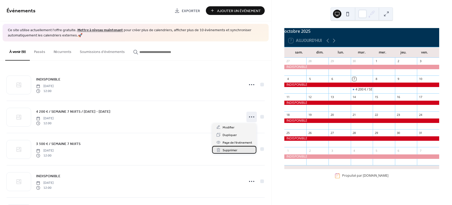
click at [231, 148] on span "Supprimer" at bounding box center [230, 149] width 15 height 5
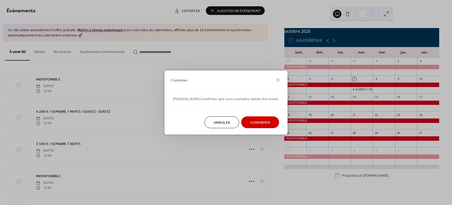
click at [253, 121] on span "Confirmer" at bounding box center [261, 122] width 20 height 5
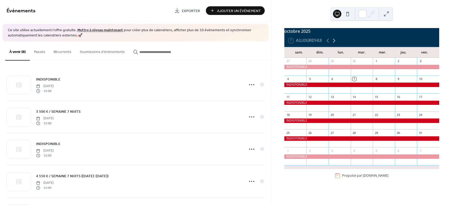
click at [333, 42] on icon at bounding box center [334, 40] width 6 height 6
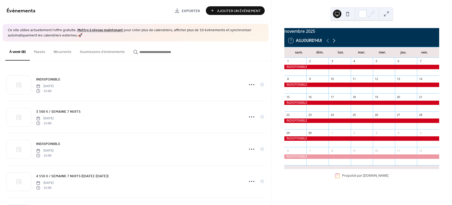
click at [333, 42] on icon at bounding box center [334, 40] width 6 height 6
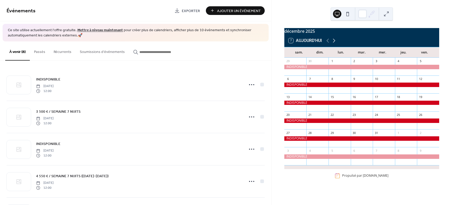
click at [333, 42] on icon at bounding box center [334, 40] width 6 height 6
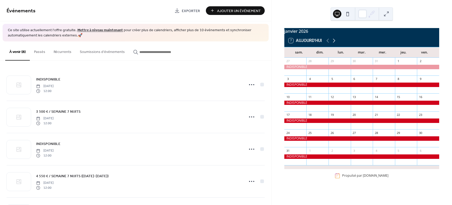
click at [333, 42] on icon at bounding box center [334, 40] width 6 height 6
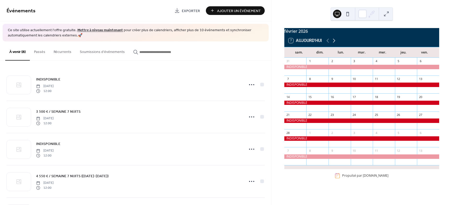
click at [333, 42] on icon at bounding box center [334, 40] width 6 height 6
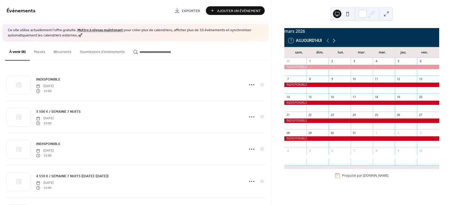
click at [333, 42] on icon at bounding box center [334, 40] width 6 height 6
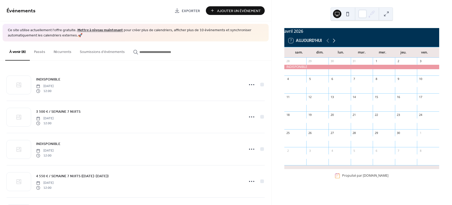
click at [334, 43] on icon at bounding box center [334, 40] width 6 height 6
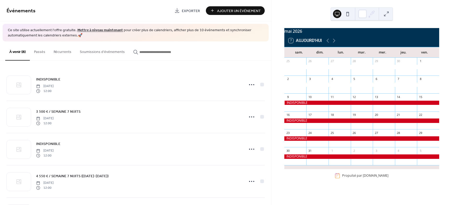
click at [235, 10] on span "Ajouter Un Événement" at bounding box center [239, 10] width 44 height 5
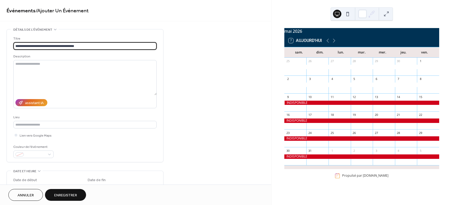
type input "**********"
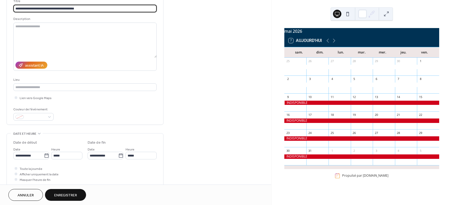
scroll to position [65, 0]
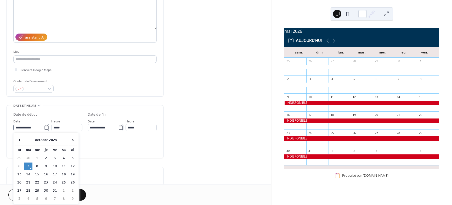
click at [46, 128] on icon at bounding box center [46, 127] width 5 height 5
click at [44, 128] on input "**********" at bounding box center [28, 128] width 31 height 8
click at [74, 140] on span "›" at bounding box center [73, 140] width 8 height 10
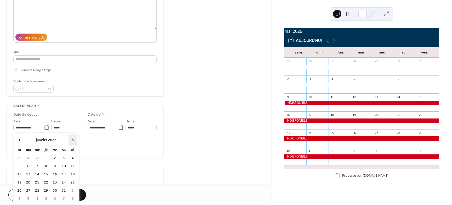
click at [74, 140] on span "›" at bounding box center [73, 140] width 8 height 10
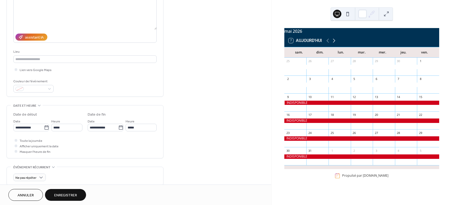
click at [335, 43] on icon at bounding box center [334, 41] width 2 height 4
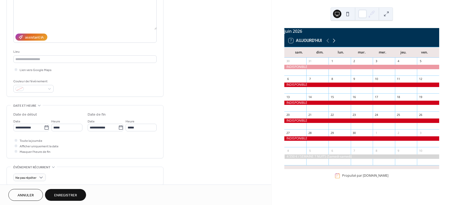
click at [335, 43] on icon at bounding box center [334, 40] width 6 height 6
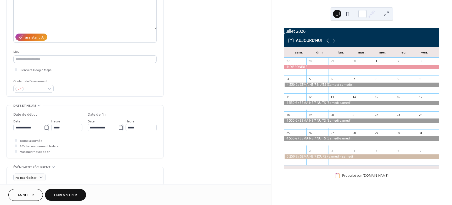
click at [327, 44] on icon at bounding box center [328, 40] width 6 height 6
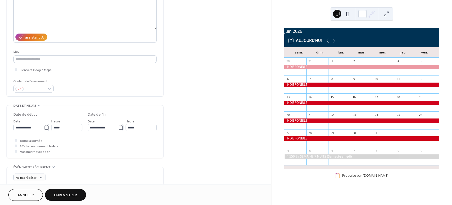
click at [327, 44] on icon at bounding box center [328, 40] width 6 height 6
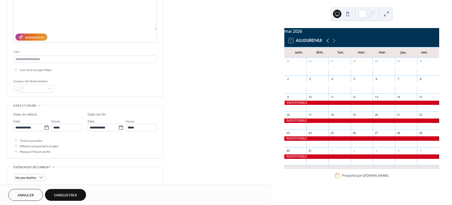
click at [327, 44] on icon at bounding box center [328, 40] width 6 height 6
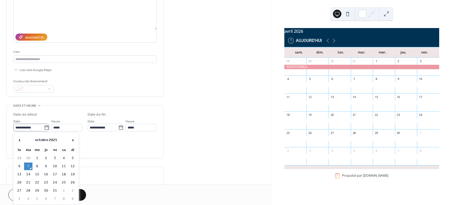
click at [46, 127] on icon at bounding box center [46, 127] width 5 height 5
click at [44, 127] on input "**********" at bounding box center [28, 128] width 31 height 8
click at [72, 140] on span "›" at bounding box center [73, 140] width 8 height 10
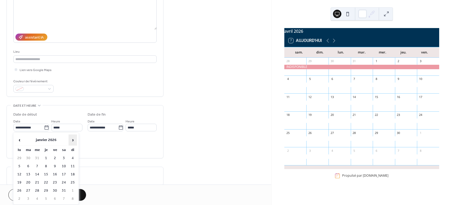
click at [72, 140] on span "›" at bounding box center [73, 140] width 8 height 10
click at [64, 158] on td "4" at bounding box center [64, 158] width 8 height 8
type input "**********"
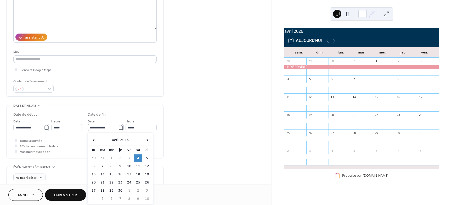
click at [119, 127] on icon at bounding box center [120, 127] width 5 height 5
click at [118, 127] on input "**********" at bounding box center [103, 128] width 31 height 8
click at [148, 191] on td "3" at bounding box center [147, 191] width 8 height 8
type input "**********"
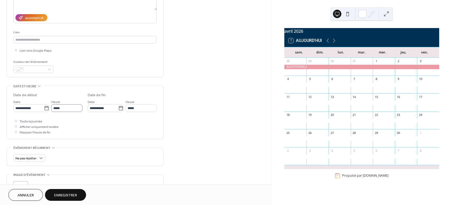
scroll to position [84, 0]
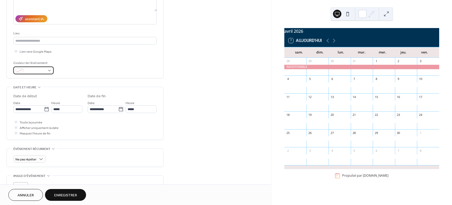
click at [50, 71] on div at bounding box center [33, 71] width 40 height 8
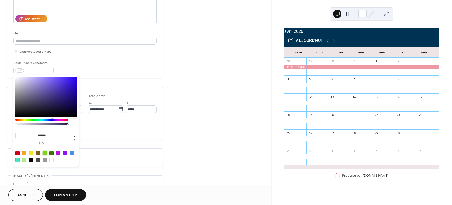
click at [45, 152] on div at bounding box center [45, 153] width 4 height 4
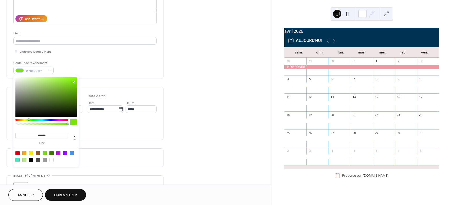
click at [74, 82] on div at bounding box center [45, 96] width 61 height 39
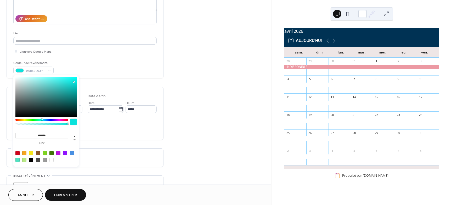
click at [42, 119] on div at bounding box center [41, 120] width 53 height 2
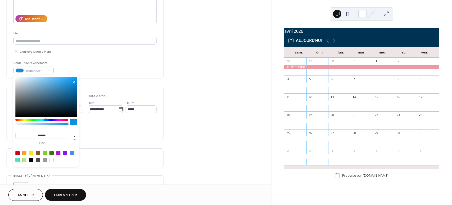
click at [46, 119] on div at bounding box center [41, 120] width 53 height 2
type input "*******"
click at [74, 109] on div at bounding box center [45, 96] width 61 height 39
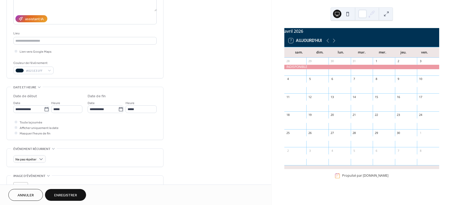
click at [72, 192] on span "Enregistrer" at bounding box center [65, 194] width 23 height 5
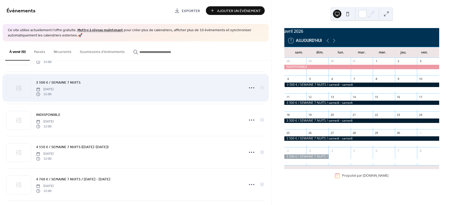
scroll to position [65, 0]
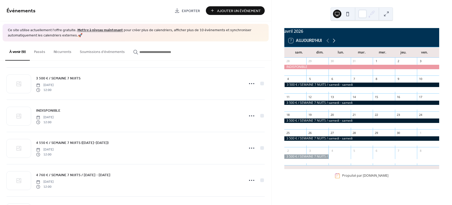
click at [334, 42] on icon at bounding box center [334, 41] width 2 height 4
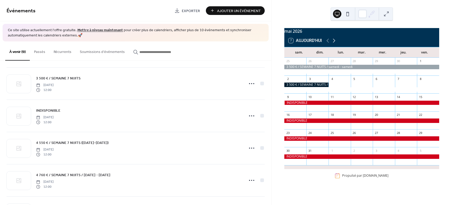
click at [334, 42] on icon at bounding box center [334, 41] width 2 height 4
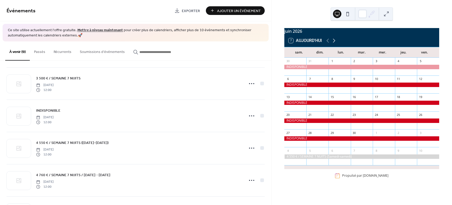
click at [334, 42] on icon at bounding box center [334, 41] width 2 height 4
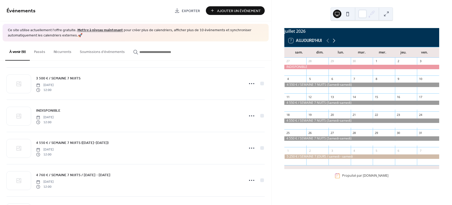
click at [334, 42] on icon at bounding box center [334, 41] width 2 height 4
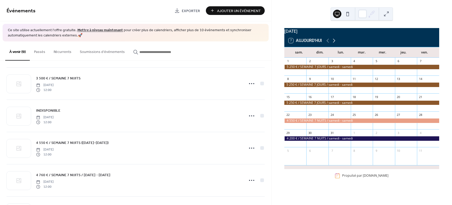
click at [334, 42] on icon at bounding box center [334, 41] width 2 height 4
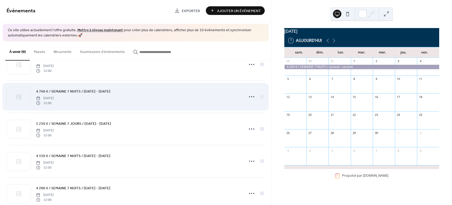
scroll to position [161, 0]
